Goal: Information Seeking & Learning: Learn about a topic

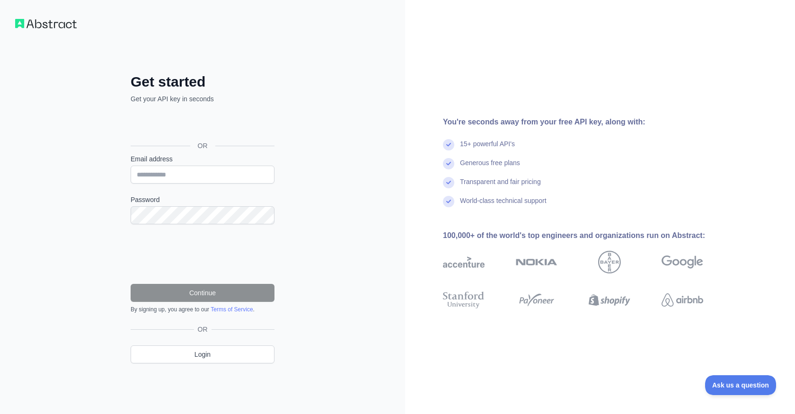
click at [217, 129] on div "Über Google anmelden. Wird in neuem Tab geöffnet." at bounding box center [202, 124] width 142 height 21
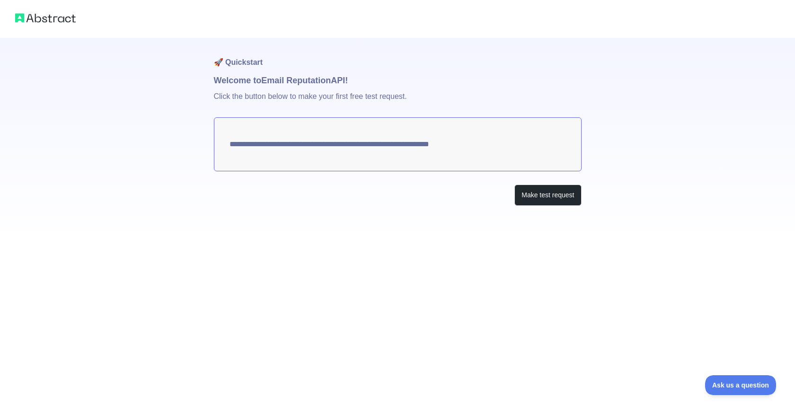
click at [385, 147] on textarea "**********" at bounding box center [398, 144] width 368 height 54
click at [551, 196] on button "Make test request" at bounding box center [548, 195] width 67 height 21
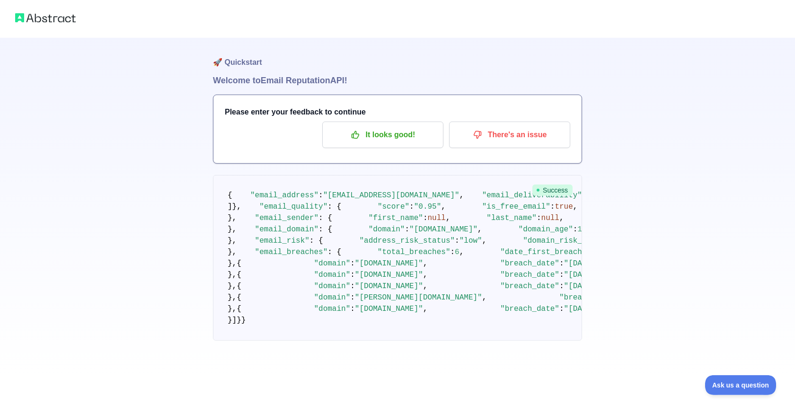
scroll to position [714, 0]
drag, startPoint x: 391, startPoint y: 99, endPoint x: 391, endPoint y: 233, distance: 134.0
click at [391, 232] on pre "{ "email_address" : "jvv09092003@gmail.com" , "email_deliverability" : { "statu…" at bounding box center [397, 258] width 369 height 166
click at [391, 233] on pre "{ "email_address" : "jvv09092003@gmail.com" , "email_deliverability" : { "statu…" at bounding box center [397, 258] width 369 height 166
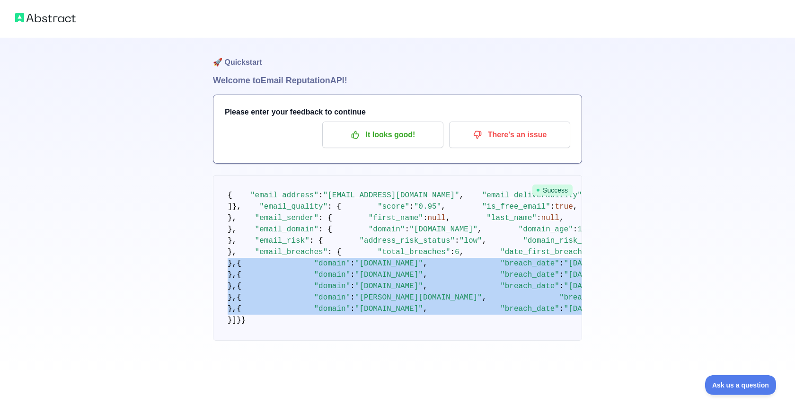
drag, startPoint x: 398, startPoint y: 356, endPoint x: 410, endPoint y: 96, distance: 261.1
click at [410, 175] on pre "{ "email_address" : "jvv09092003@gmail.com" , "email_deliverability" : { "statu…" at bounding box center [397, 258] width 369 height 166
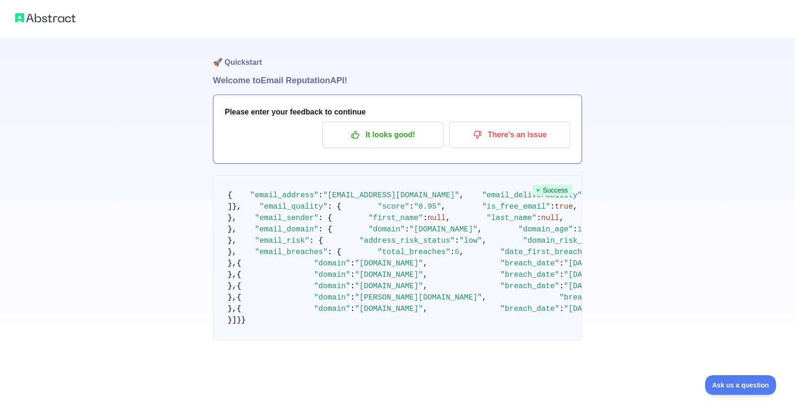
click at [410, 175] on pre "{ "email_address" : "jvv09092003@gmail.com" , "email_deliverability" : { "statu…" at bounding box center [397, 258] width 369 height 166
drag, startPoint x: 390, startPoint y: 330, endPoint x: 395, endPoint y: 113, distance: 216.4
click at [395, 175] on pre "{ "email_address" : "jvv09092003@gmail.com" , "email_deliverability" : { "statu…" at bounding box center [397, 258] width 369 height 166
click at [395, 259] on span ""aptoide.com"" at bounding box center [389, 263] width 68 height 9
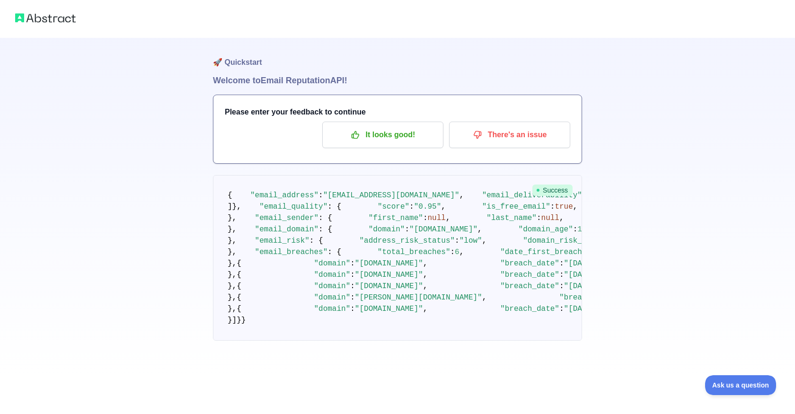
scroll to position [460, 0]
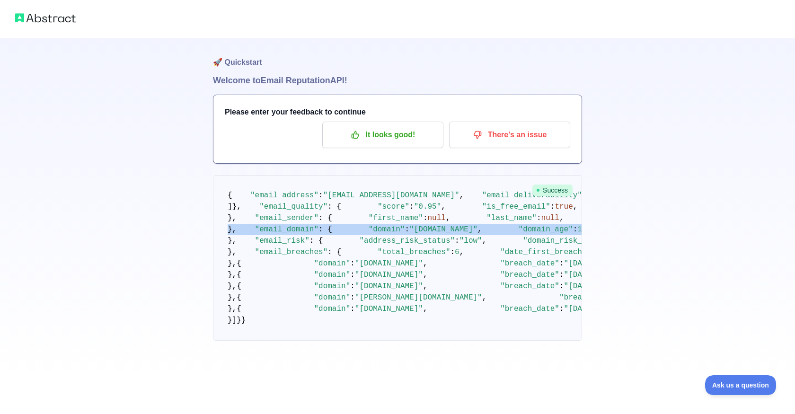
drag, startPoint x: 389, startPoint y: 235, endPoint x: 393, endPoint y: 114, distance: 121.3
click at [393, 175] on pre "{ "email_address" : "jvv09092003@gmail.com" , "email_deliverability" : { "statu…" at bounding box center [397, 258] width 369 height 166
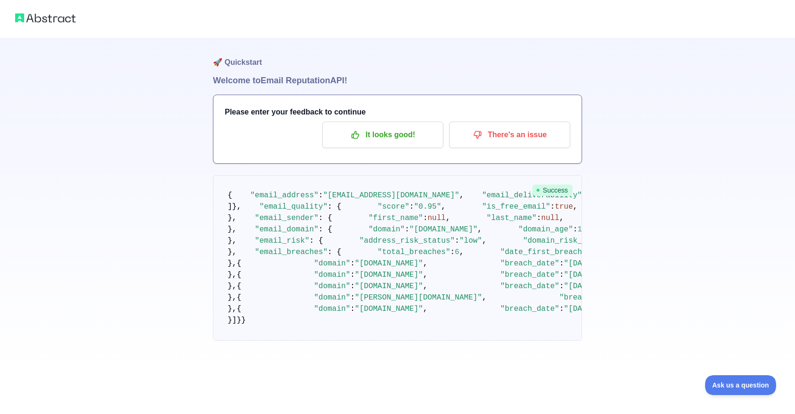
drag, startPoint x: 386, startPoint y: 252, endPoint x: 386, endPoint y: 125, distance: 126.9
click at [386, 175] on pre "{ "email_address" : "jvv09092003@gmail.com" , "email_deliverability" : { "statu…" at bounding box center [397, 258] width 369 height 166
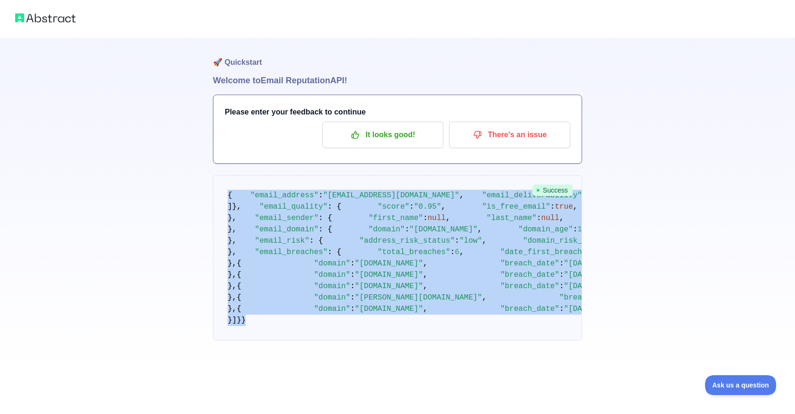
scroll to position [760, 0]
drag, startPoint x: 227, startPoint y: 196, endPoint x: 269, endPoint y: 357, distance: 167.0
click at [269, 341] on pre "{ "email_address" : "jvv09092003@gmail.com" , "email_deliverability" : { "statu…" at bounding box center [397, 258] width 369 height 166
copy code "{ "email_address" : "jvv09092003@gmail.com" , "email_deliverability" : { "statu…"
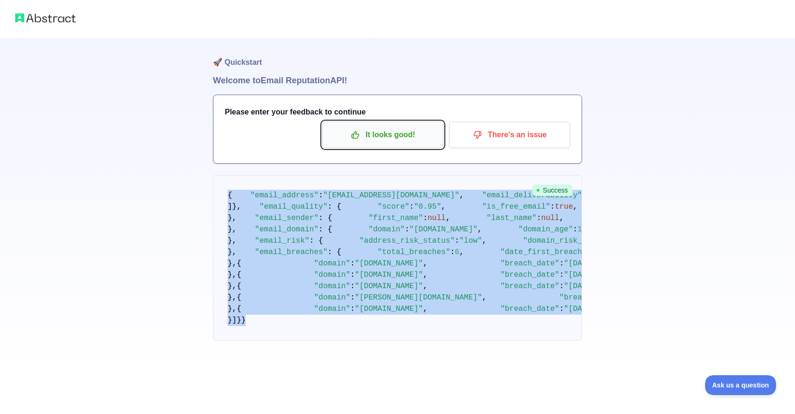
click at [379, 134] on p "It looks good!" at bounding box center [383, 135] width 107 height 16
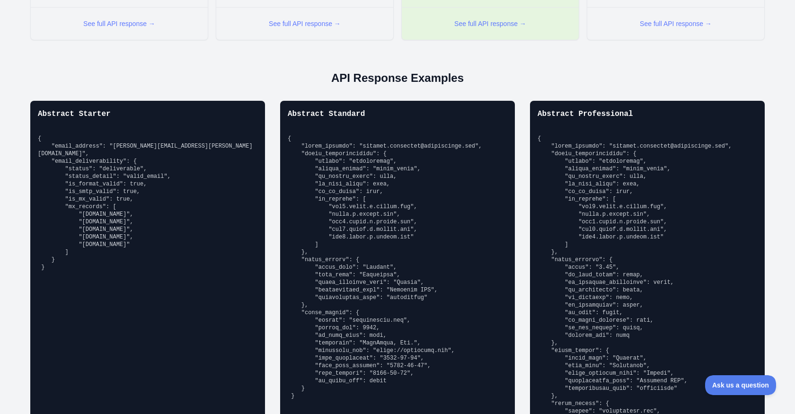
scroll to position [629, 0]
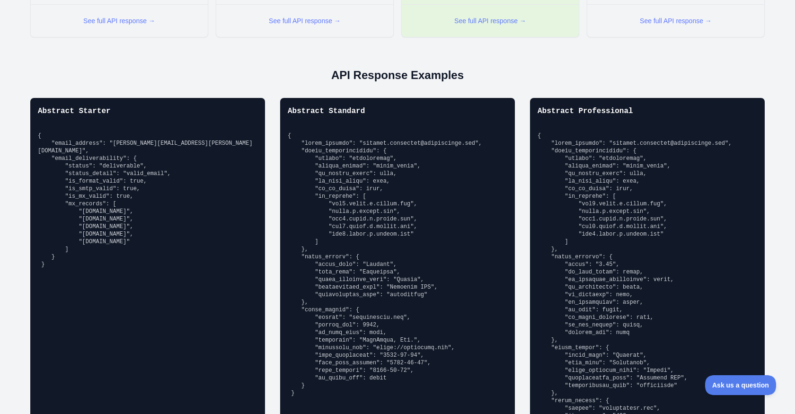
click at [85, 271] on div "Abstract Starter { "email_address": "richard.hendricks@abstractapi.com", "email…" at bounding box center [147, 334] width 235 height 473
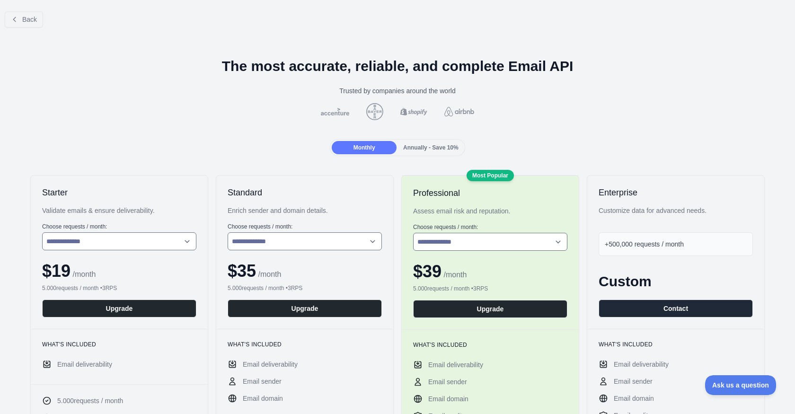
scroll to position [53, 0]
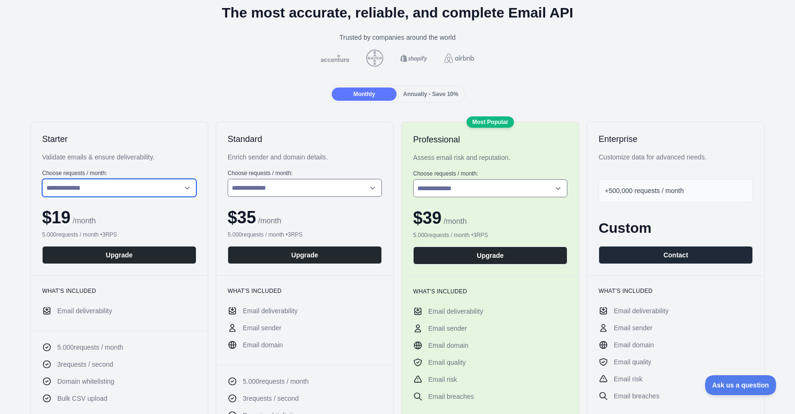
click option "**********" at bounding box center [0, 0] width 0 height 0
select select "*"
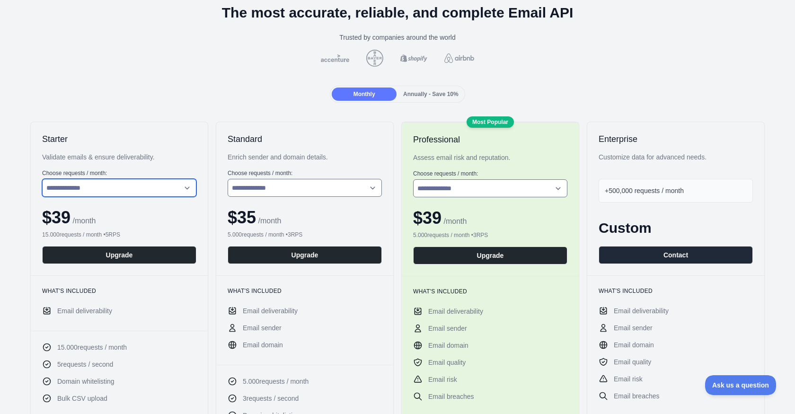
click option "**********" at bounding box center [0, 0] width 0 height 0
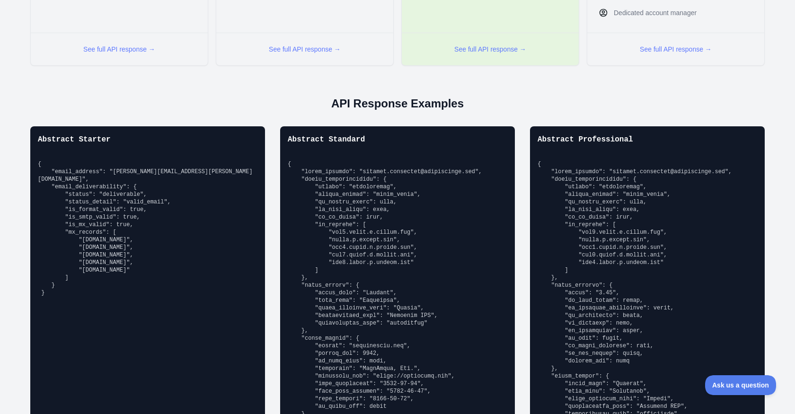
scroll to position [561, 0]
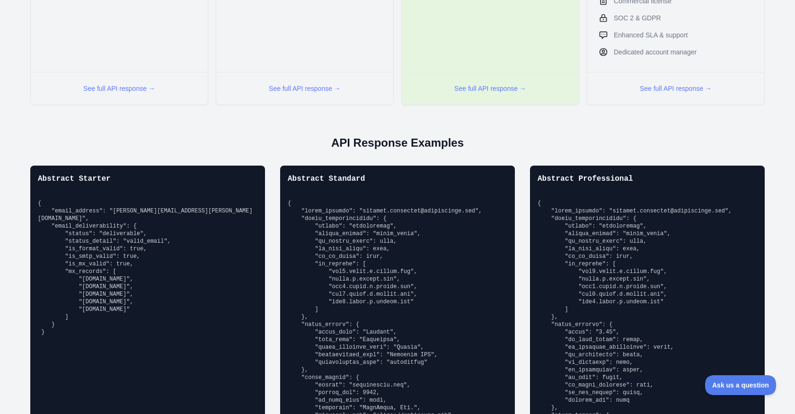
click at [142, 88] on div "See full API response →" at bounding box center [119, 88] width 177 height 33
click at [137, 93] on button "See full API response →" at bounding box center [119, 88] width 72 height 9
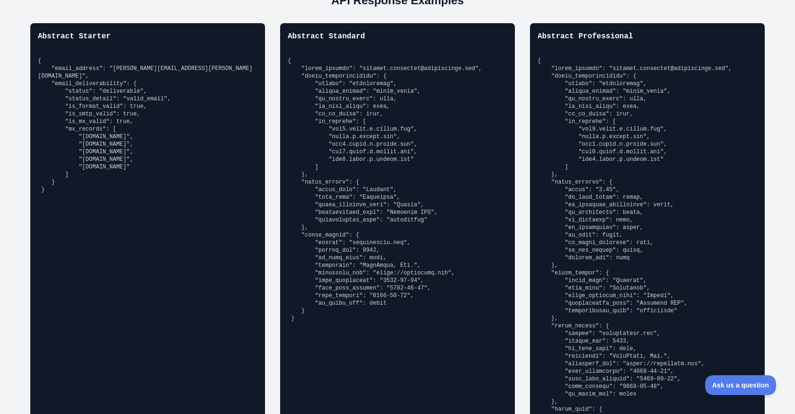
scroll to position [704, 0]
drag, startPoint x: 103, startPoint y: 245, endPoint x: 28, endPoint y: 57, distance: 202.7
click at [28, 57] on div "Abstract Starter { "email_address": "richard.hendricks@abstractapi.com", "email…" at bounding box center [398, 259] width 780 height 473
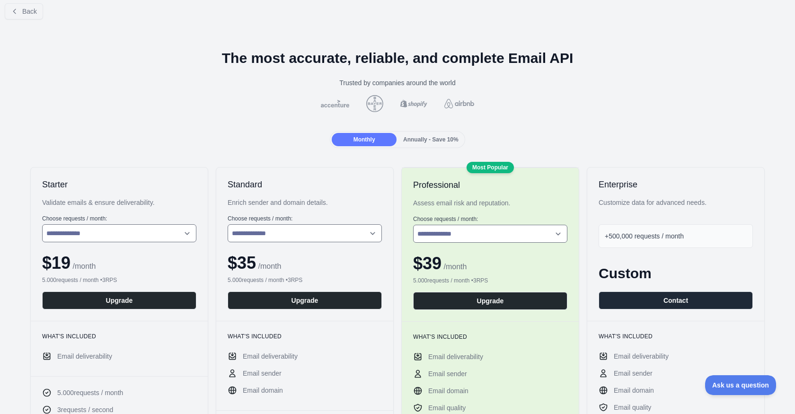
scroll to position [0, 0]
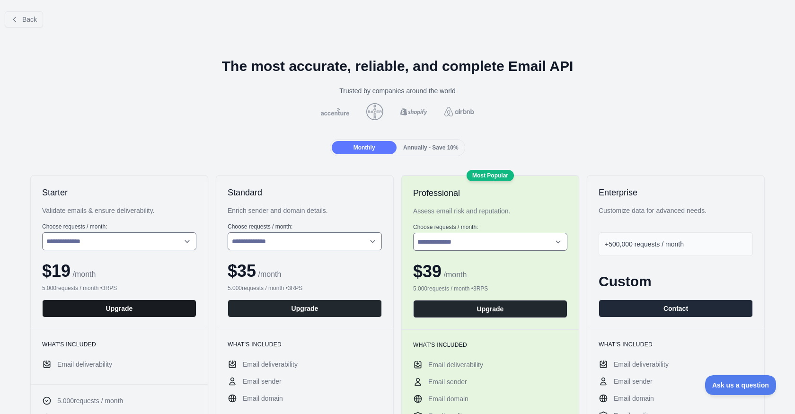
click at [89, 308] on button "Upgrade" at bounding box center [119, 309] width 154 height 18
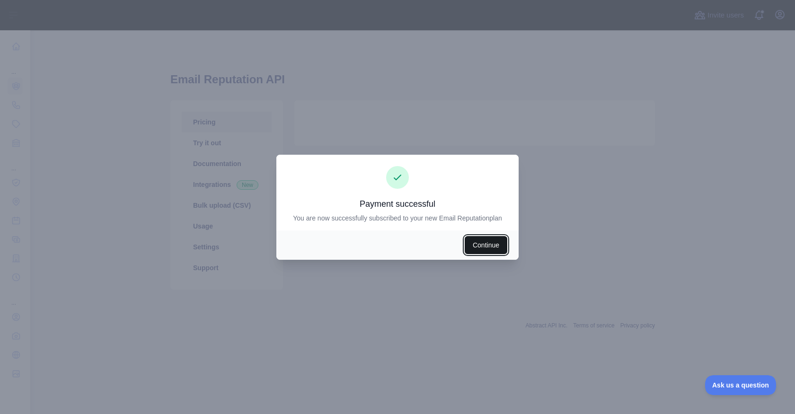
click at [482, 246] on button "Continue" at bounding box center [486, 245] width 43 height 18
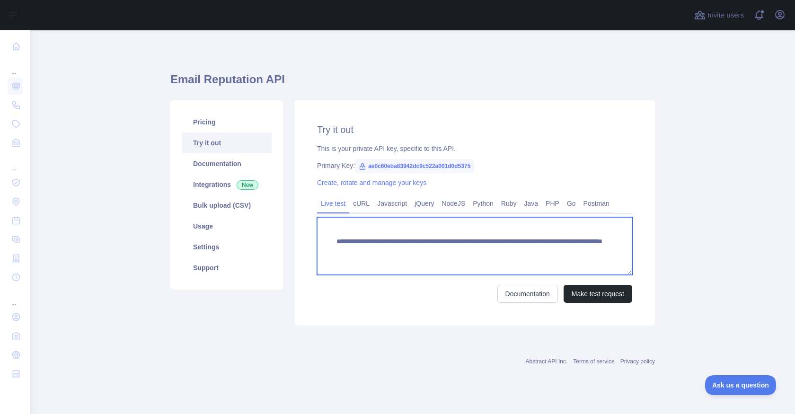
click at [451, 246] on textarea "**********" at bounding box center [474, 246] width 315 height 58
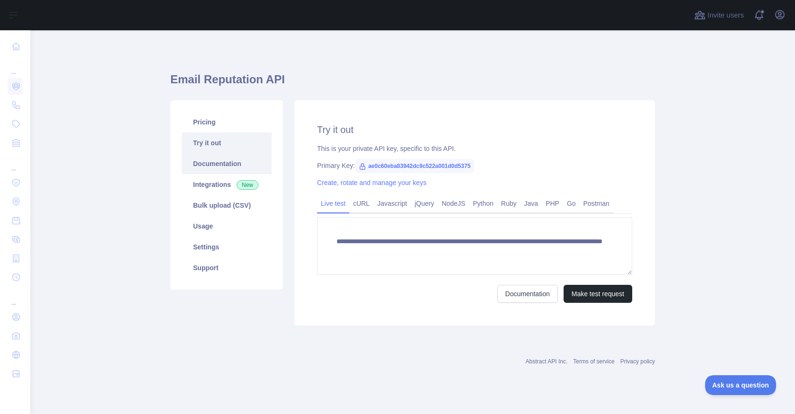
click at [234, 165] on link "Documentation" at bounding box center [227, 163] width 90 height 21
click at [211, 183] on link "Integrations New" at bounding box center [227, 184] width 90 height 21
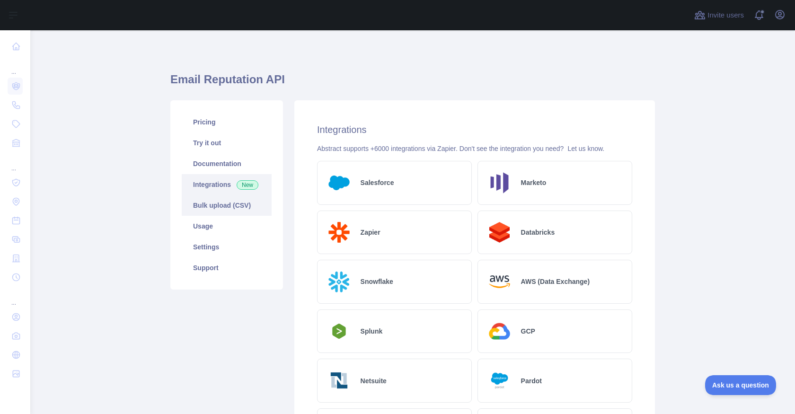
click at [215, 212] on link "Bulk upload (CSV)" at bounding box center [227, 205] width 90 height 21
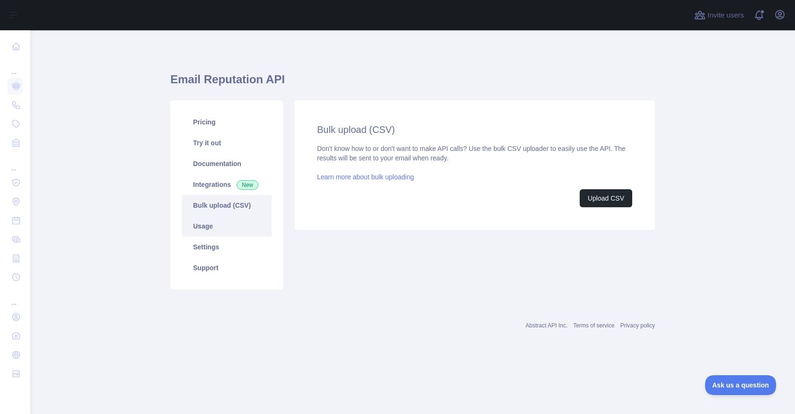
click at [215, 231] on link "Usage" at bounding box center [227, 226] width 90 height 21
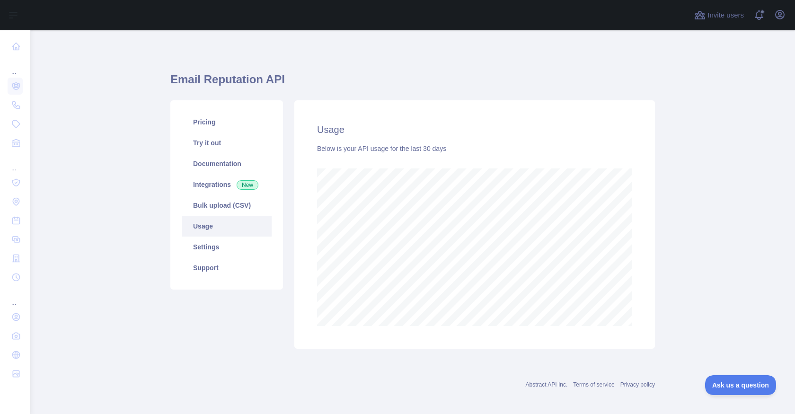
scroll to position [384, 765]
click at [195, 128] on link "Pricing" at bounding box center [227, 122] width 90 height 21
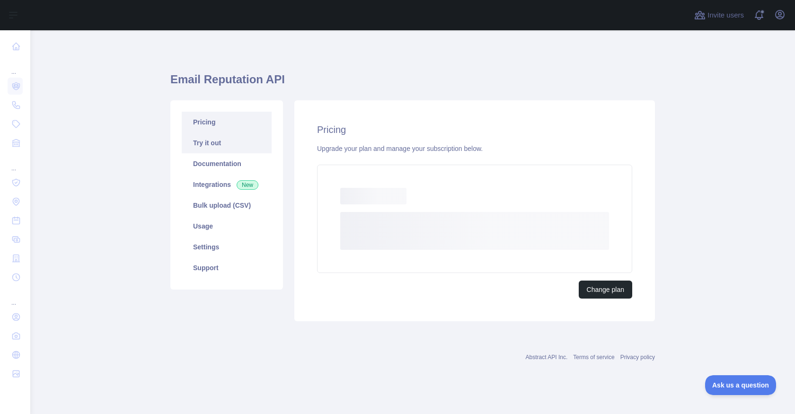
click at [214, 149] on link "Try it out" at bounding box center [227, 143] width 90 height 21
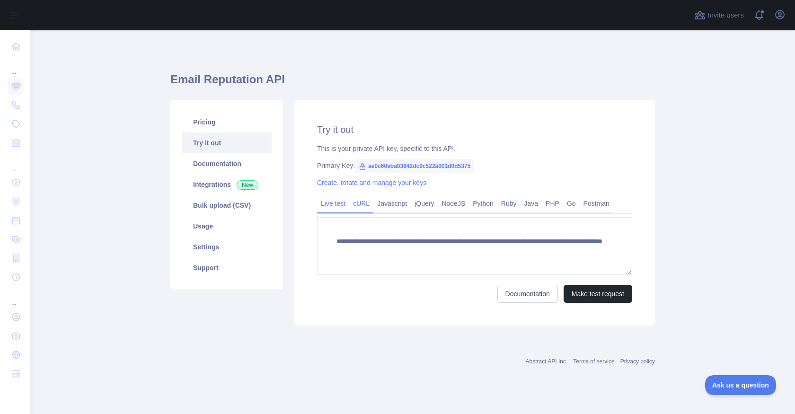
click at [365, 209] on link "cURL" at bounding box center [361, 203] width 24 height 15
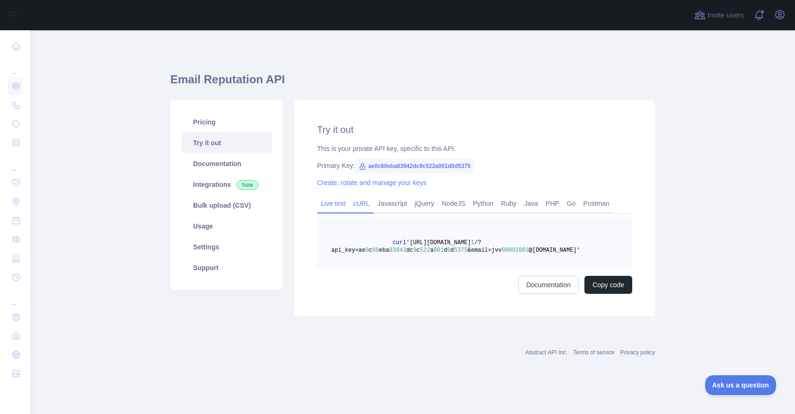
click at [345, 209] on link "Live test" at bounding box center [333, 203] width 32 height 15
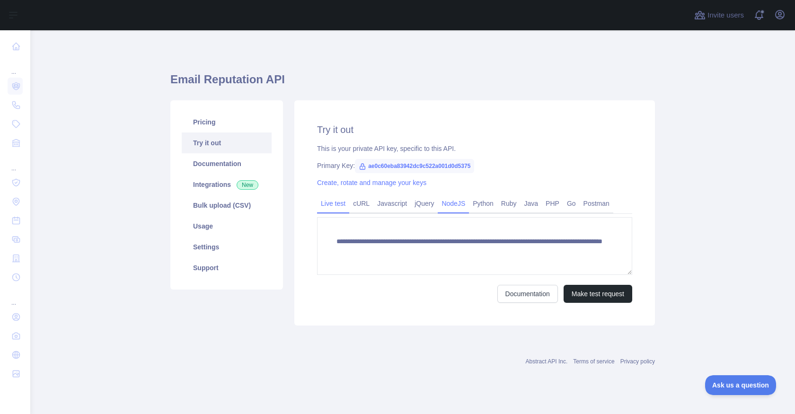
click at [460, 206] on link "NodeJS" at bounding box center [453, 203] width 31 height 15
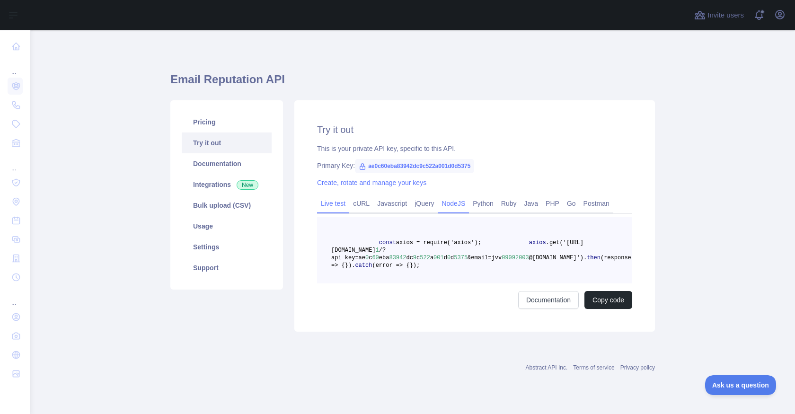
click at [324, 201] on link "Live test" at bounding box center [333, 203] width 32 height 15
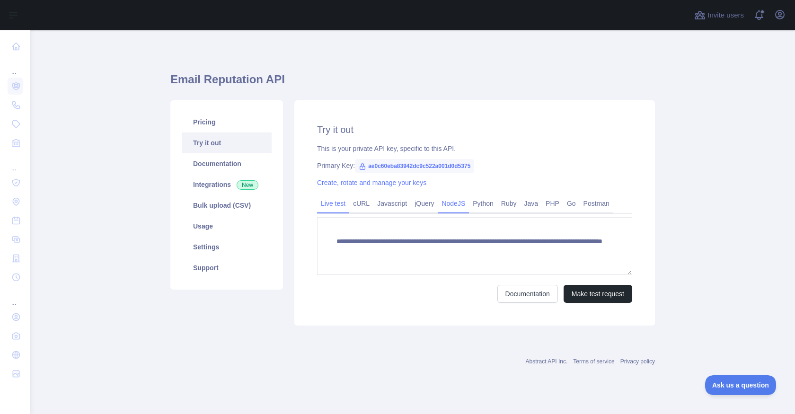
click at [469, 206] on link "NodeJS" at bounding box center [453, 203] width 31 height 15
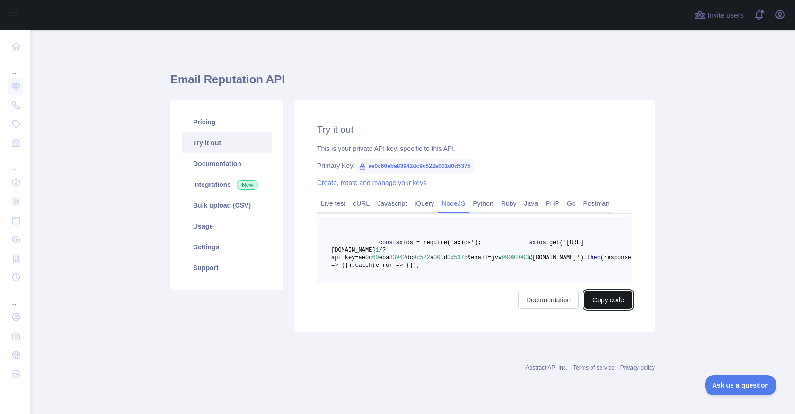
click at [605, 309] on button "Copy code" at bounding box center [609, 300] width 48 height 18
click at [550, 309] on link "Documentation" at bounding box center [559, 300] width 61 height 18
